Goal: Transaction & Acquisition: Purchase product/service

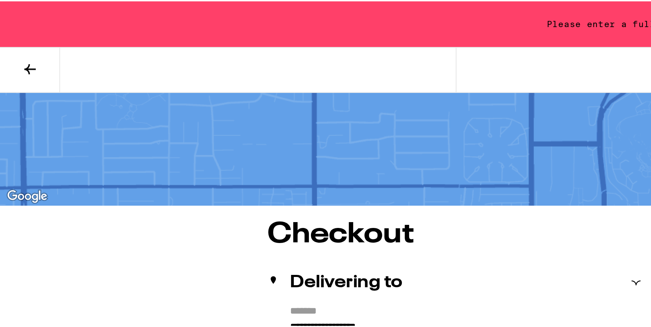
click at [13, 34] on icon at bounding box center [14, 32] width 8 height 8
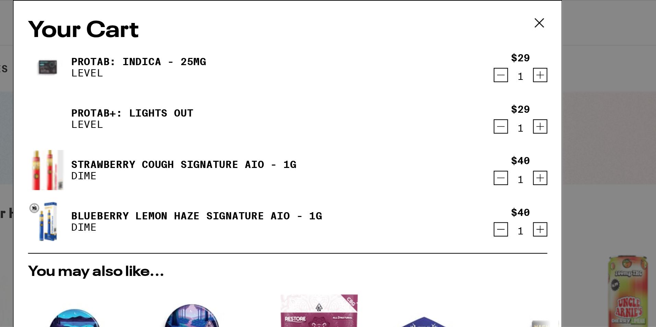
click at [191, 3] on div "Your Cart ProTab: Indica - 25mg LEVEL $29 1 ProTab+: Lights Out LEVEL $29 1 Str…" at bounding box center [328, 163] width 656 height 327
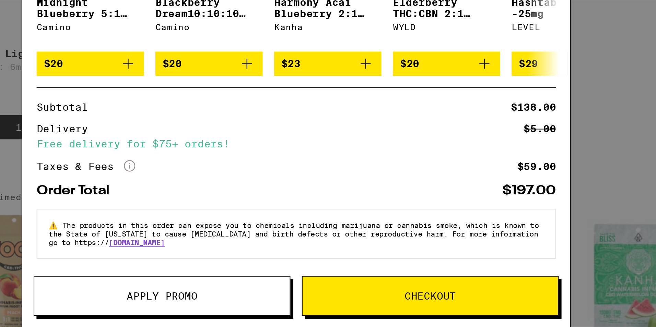
click at [355, 314] on span "Checkout" at bounding box center [392, 312] width 122 height 5
